Goal: Task Accomplishment & Management: Use online tool/utility

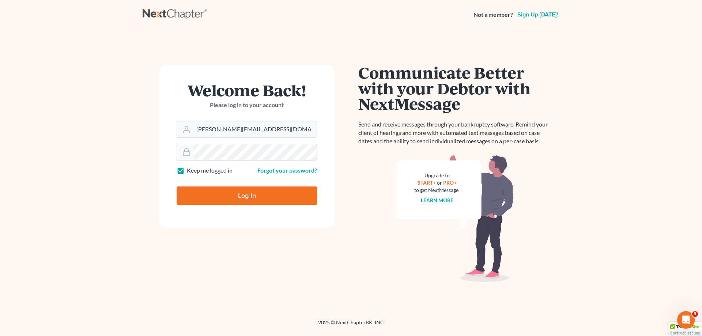
click at [240, 193] on input "Log In" at bounding box center [247, 195] width 140 height 18
type input "Thinking..."
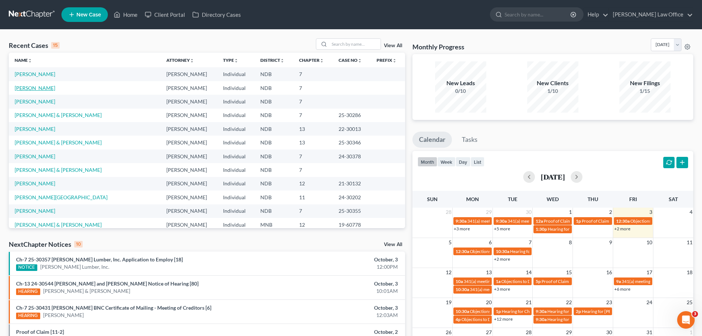
click at [42, 86] on link "[PERSON_NAME]" at bounding box center [35, 88] width 41 height 6
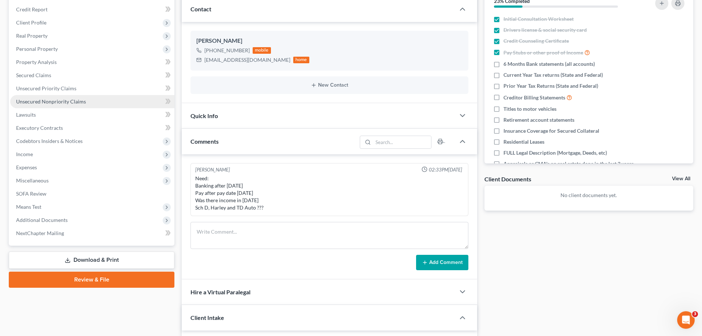
scroll to position [112, 0]
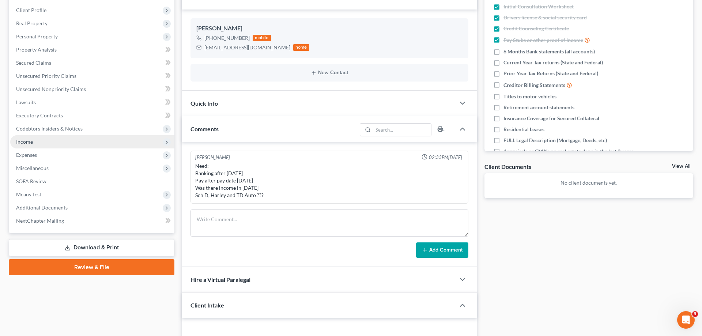
click at [27, 140] on span "Income" at bounding box center [24, 142] width 17 height 6
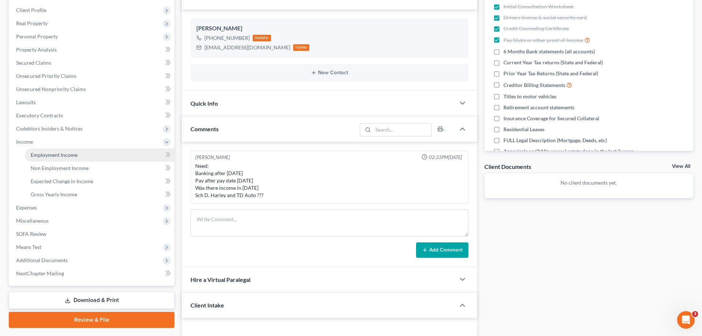
click at [68, 152] on span "Employment Income" at bounding box center [54, 155] width 47 height 6
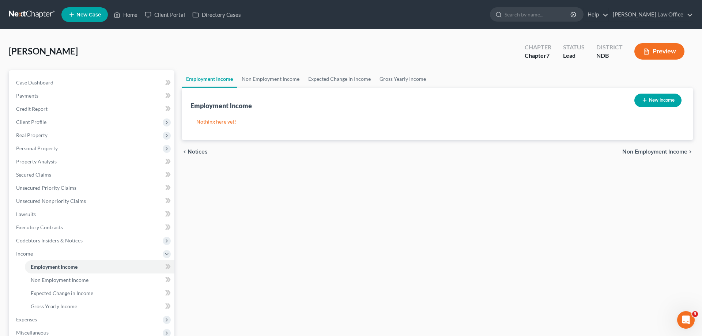
click at [655, 99] on button "New Income" at bounding box center [657, 101] width 47 height 14
select select "0"
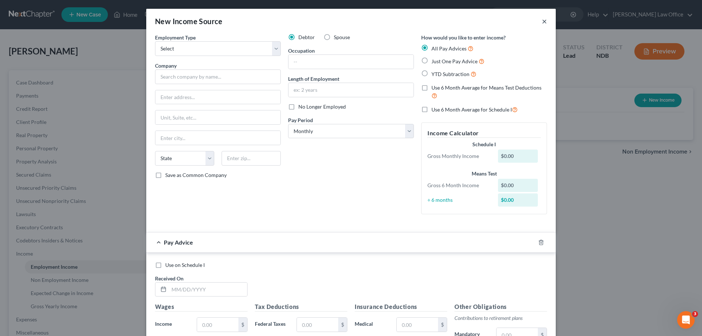
click at [544, 20] on button "×" at bounding box center [544, 21] width 5 height 9
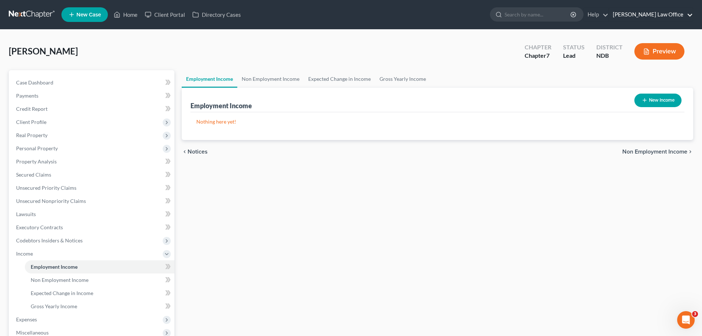
click at [664, 12] on link "[PERSON_NAME] Law Office" at bounding box center [651, 14] width 84 height 13
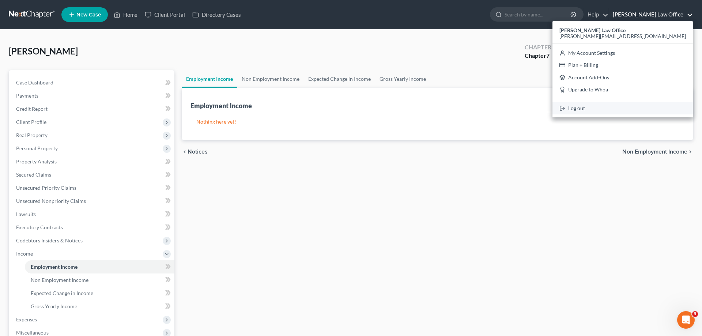
click at [648, 107] on link "Log out" at bounding box center [622, 108] width 140 height 12
